Goal: Information Seeking & Learning: Learn about a topic

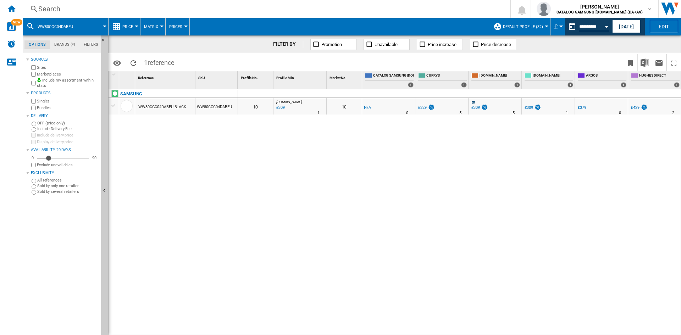
click at [55, 11] on div "Search" at bounding box center [265, 9] width 454 height 10
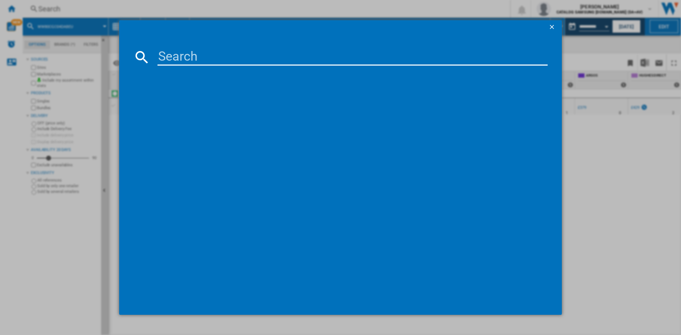
click at [180, 59] on input at bounding box center [353, 57] width 390 height 17
type input "dv80cgc04"
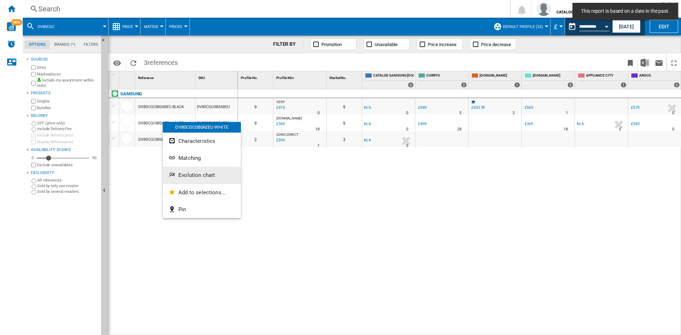
click at [188, 175] on span "Evolution chart" at bounding box center [197, 175] width 37 height 6
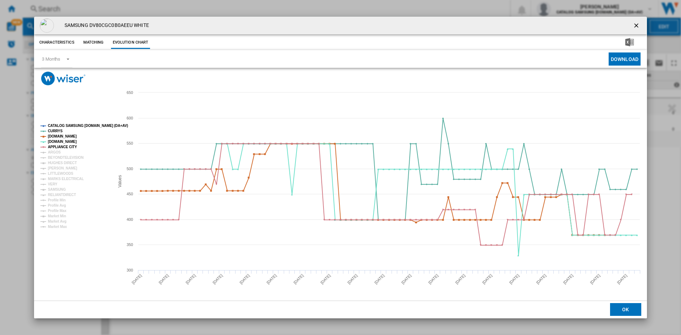
click at [67, 126] on tspan "CATALOG SAMSUNG [DOMAIN_NAME] (DA+AV)" at bounding box center [88, 126] width 80 height 4
click at [54, 152] on tspan "ARGOS" at bounding box center [54, 152] width 13 height 4
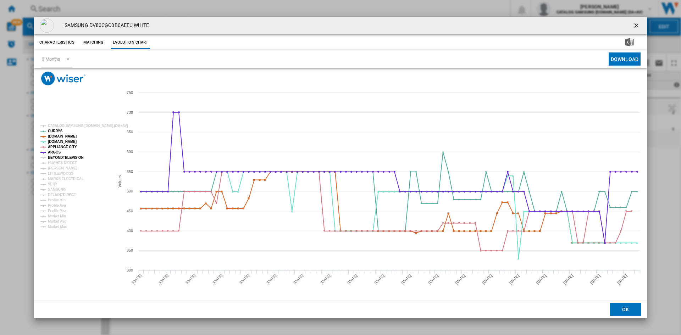
click at [64, 158] on tspan "BEYONDTELEVISION" at bounding box center [66, 158] width 36 height 4
click at [59, 165] on tspan "HUGHES DIRECT" at bounding box center [62, 163] width 29 height 4
click at [55, 170] on tspan "[PERSON_NAME]" at bounding box center [62, 168] width 29 height 4
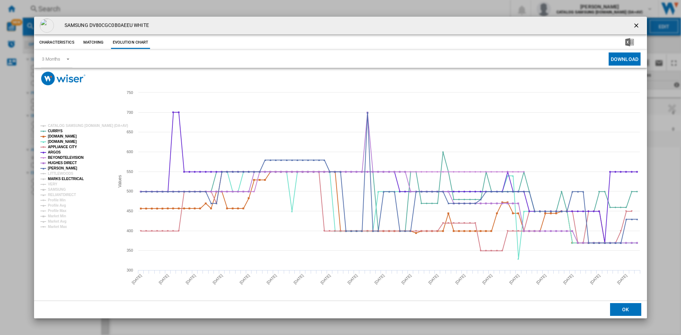
click at [56, 178] on tspan "MARKS ELECTRICAL" at bounding box center [66, 179] width 36 height 4
drag, startPoint x: 52, startPoint y: 183, endPoint x: 56, endPoint y: 188, distance: 6.1
click at [52, 183] on tspan "VERY" at bounding box center [53, 184] width 10 height 4
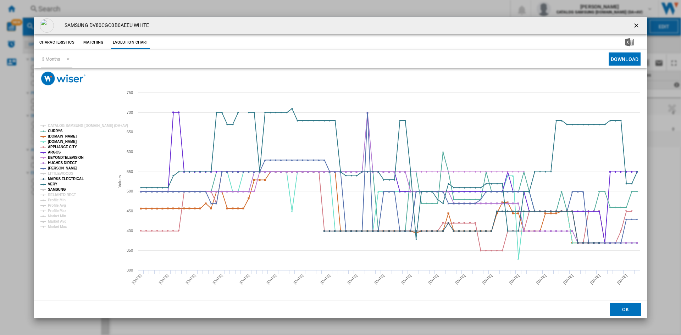
click at [56, 189] on tspan "SAMSUNG" at bounding box center [57, 190] width 18 height 4
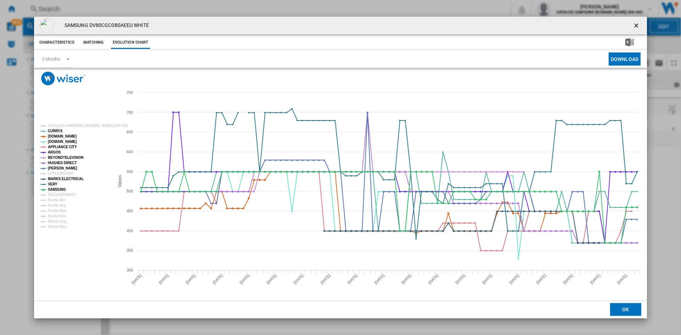
click at [56, 194] on tspan "RELIANTDIRECT" at bounding box center [62, 195] width 28 height 4
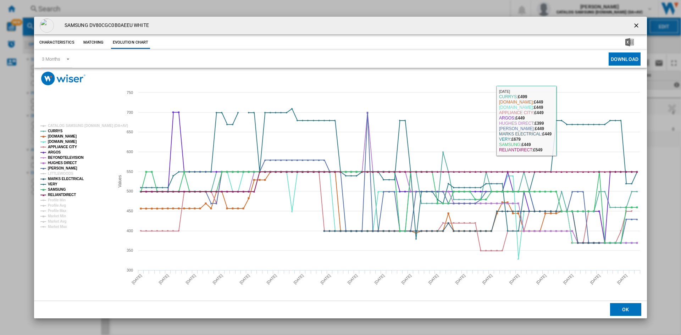
click at [637, 24] on ng-md-icon "getI18NText('BUTTONS.CLOSE_DIALOG')" at bounding box center [637, 26] width 9 height 9
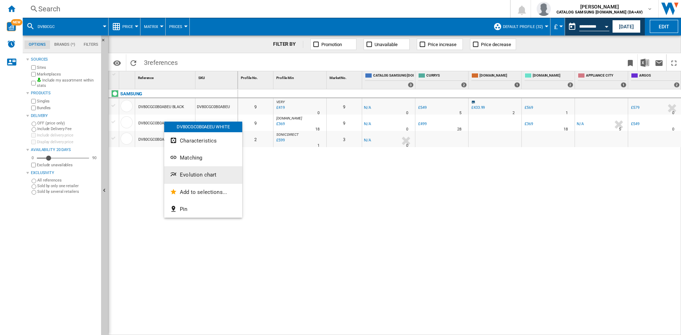
click at [212, 172] on span "Evolution chart" at bounding box center [198, 175] width 37 height 6
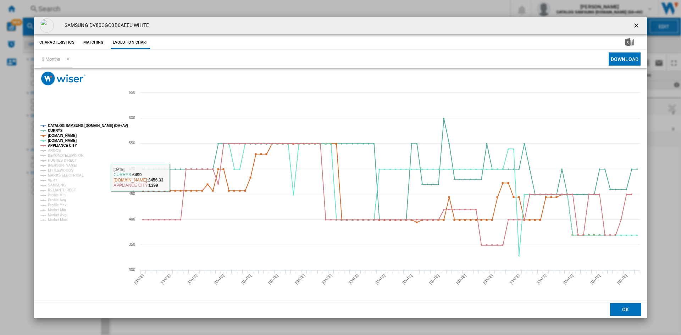
click at [59, 125] on tspan "CATALOG SAMSUNG [DOMAIN_NAME] (DA+AV)" at bounding box center [88, 126] width 80 height 4
click at [55, 152] on tspan "ARGOS" at bounding box center [54, 151] width 13 height 4
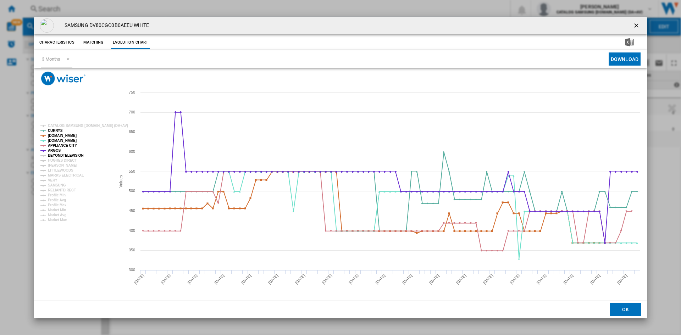
click at [61, 156] on tspan "BEYONDTELEVISION" at bounding box center [66, 156] width 36 height 4
click at [61, 161] on tspan "HUGHES DIRECT" at bounding box center [62, 161] width 29 height 4
click at [56, 166] on tspan "[PERSON_NAME]" at bounding box center [62, 166] width 29 height 4
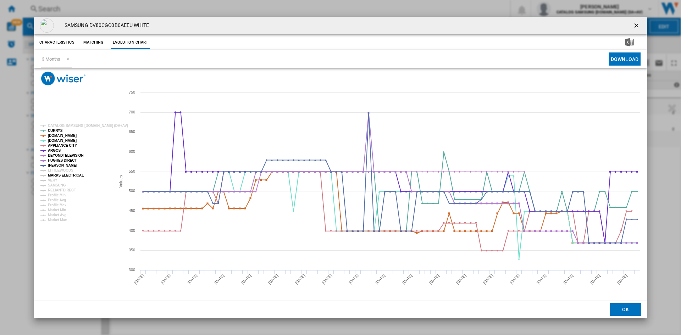
click at [60, 177] on tspan "MARKS ELECTRICAL" at bounding box center [66, 176] width 36 height 4
click at [53, 179] on tspan "VERY" at bounding box center [53, 181] width 10 height 4
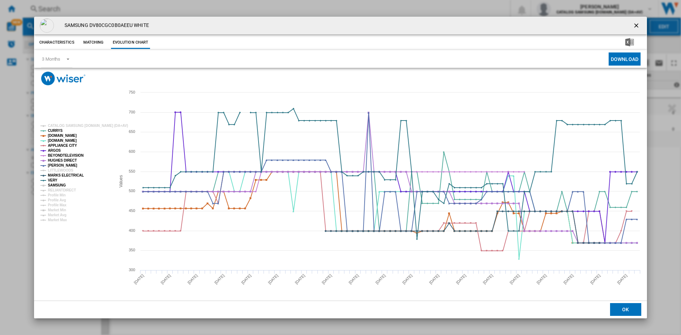
click at [59, 185] on tspan "SAMSUNG" at bounding box center [57, 185] width 18 height 4
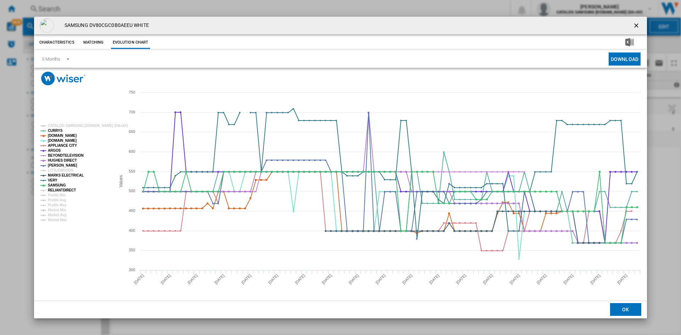
click at [60, 189] on tspan "RELIANTDIRECT" at bounding box center [62, 190] width 28 height 4
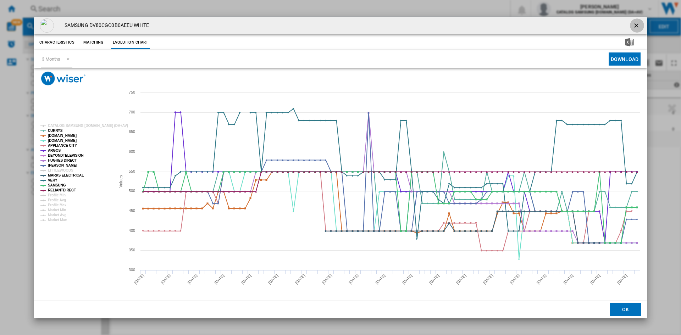
click at [638, 25] on ng-md-icon "getI18NText('BUTTONS.CLOSE_DIALOG')" at bounding box center [637, 26] width 9 height 9
